Goal: Transaction & Acquisition: Purchase product/service

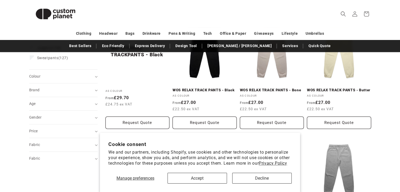
scroll to position [96, 0]
click at [211, 177] on button "Accept" at bounding box center [196, 178] width 59 height 11
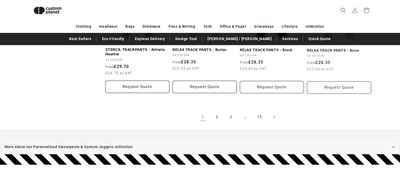
scroll to position [615, 0]
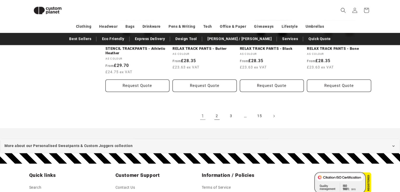
click at [216, 116] on link "2" at bounding box center [217, 116] width 12 height 12
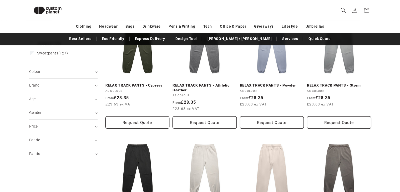
scroll to position [94, 0]
click at [39, 111] on span "Gender (0)" at bounding box center [35, 112] width 12 height 4
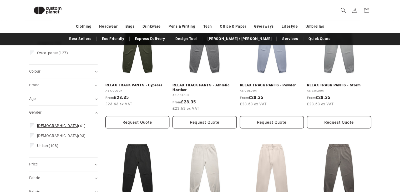
click at [38, 126] on span "Female" at bounding box center [57, 126] width 41 height 4
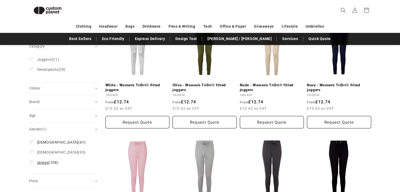
click at [35, 157] on label "Unisex (108) Unisex (108 products)" at bounding box center [62, 162] width 64 height 10
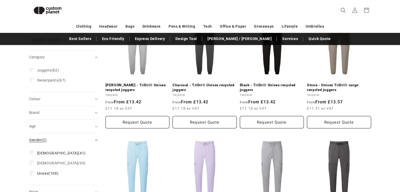
click at [94, 134] on summary "Gender (2)" at bounding box center [63, 139] width 68 height 13
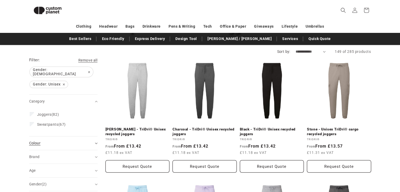
scroll to position [47, 0]
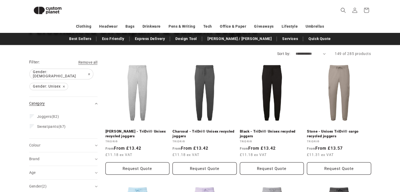
click at [96, 99] on summary "Category (0)" at bounding box center [63, 103] width 68 height 13
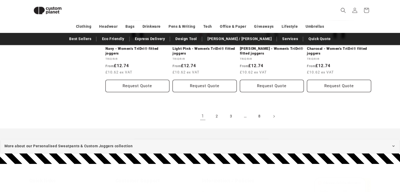
scroll to position [620, 0]
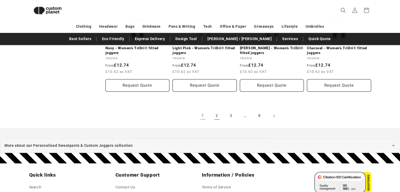
click at [217, 116] on link "2" at bounding box center [217, 116] width 12 height 12
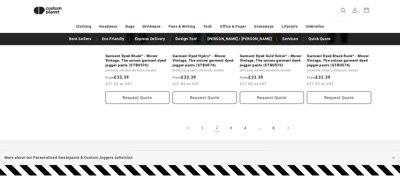
scroll to position [628, 0]
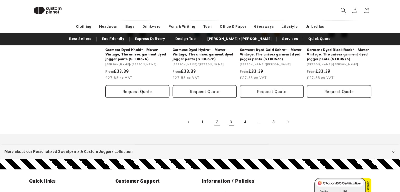
click at [232, 116] on link "3" at bounding box center [231, 122] width 12 height 12
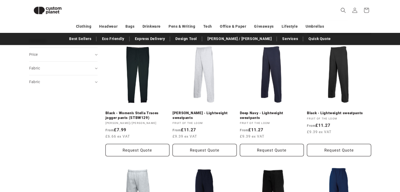
scroll to position [193, 0]
click at [182, 115] on link "Heather Grey - Lightweight sweatpants" at bounding box center [204, 114] width 64 height 9
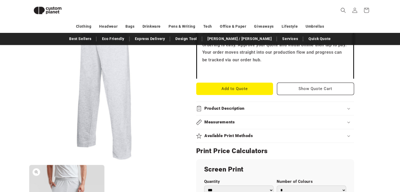
scroll to position [187, 0]
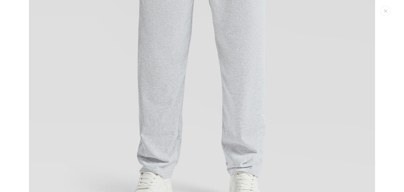
scroll to position [574, 0]
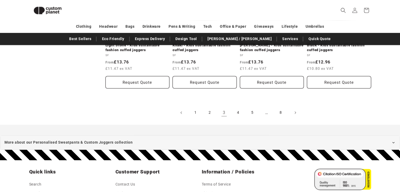
scroll to position [628, 0]
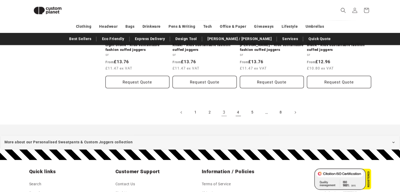
click at [239, 111] on link "4" at bounding box center [238, 112] width 12 height 12
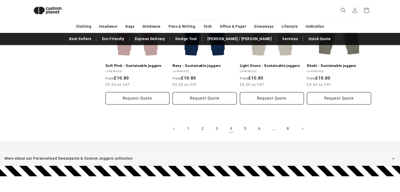
scroll to position [604, 0]
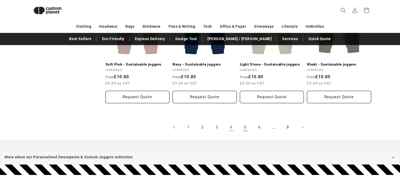
click at [244, 126] on link "5" at bounding box center [246, 127] width 12 height 12
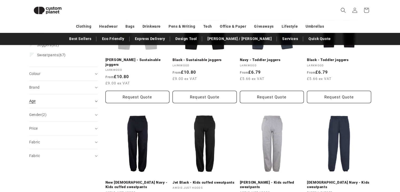
scroll to position [118, 0]
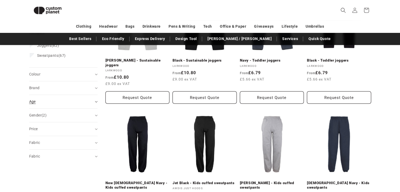
click at [35, 99] on span "Age (0)" at bounding box center [32, 101] width 7 height 4
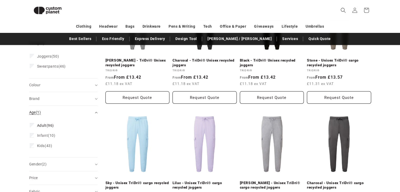
click at [93, 110] on div "Age (1)" at bounding box center [61, 113] width 64 height 6
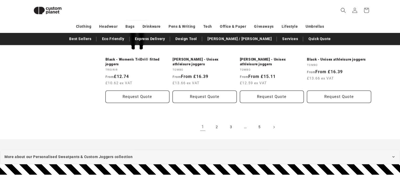
scroll to position [614, 0]
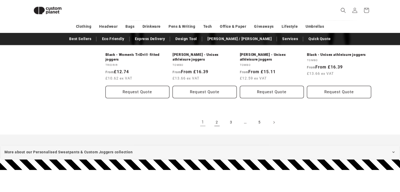
click at [217, 121] on link "2" at bounding box center [217, 122] width 12 height 12
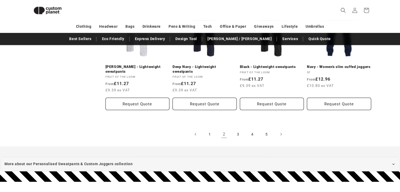
scroll to position [616, 0]
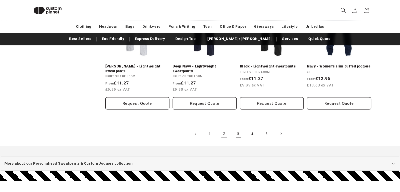
click at [239, 131] on link "3" at bounding box center [238, 134] width 12 height 12
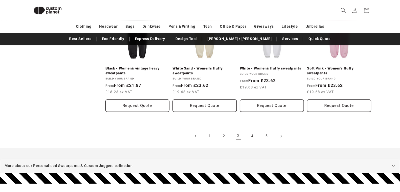
scroll to position [602, 0]
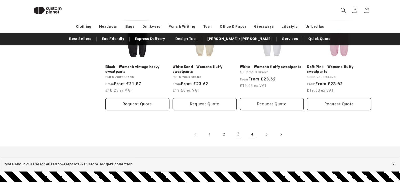
click at [254, 136] on link "4" at bounding box center [253, 135] width 12 height 12
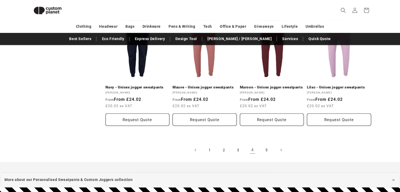
scroll to position [580, 0]
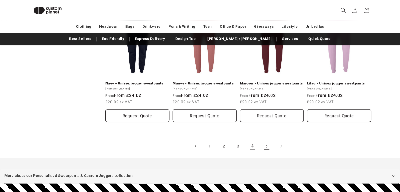
click at [265, 147] on link "5" at bounding box center [267, 146] width 12 height 12
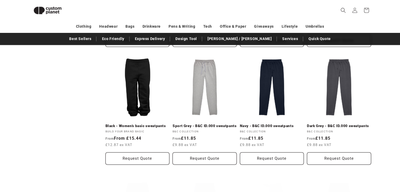
scroll to position [299, 0]
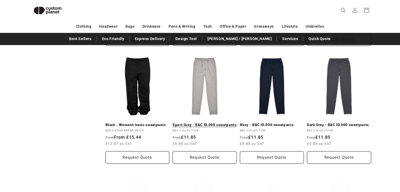
click at [190, 126] on link "Sport Grey - B&C ID.000 sweatpants" at bounding box center [204, 125] width 64 height 5
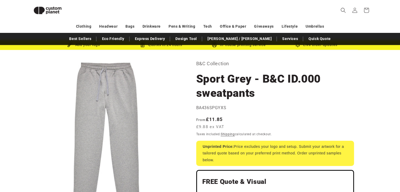
scroll to position [14, 0]
